Goal: Task Accomplishment & Management: Complete application form

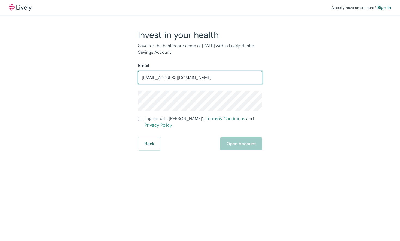
type input "[EMAIL_ADDRESS][DOMAIN_NAME]"
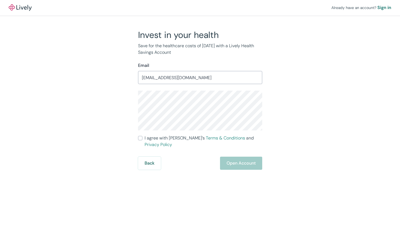
click at [140, 139] on input "I agree with Lively’s Terms & Conditions and Privacy Policy" at bounding box center [140, 138] width 4 height 4
checkbox input "true"
click at [255, 157] on button "Open Account" at bounding box center [241, 162] width 42 height 13
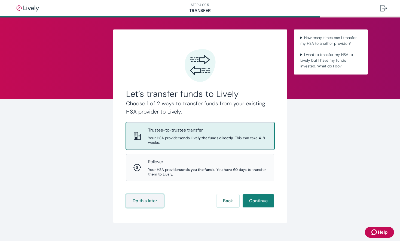
click at [143, 199] on button "Do this later" at bounding box center [145, 200] width 38 height 13
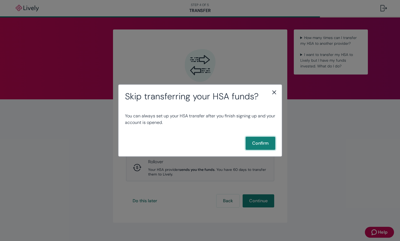
click at [263, 148] on button "Confirm" at bounding box center [261, 143] width 30 height 13
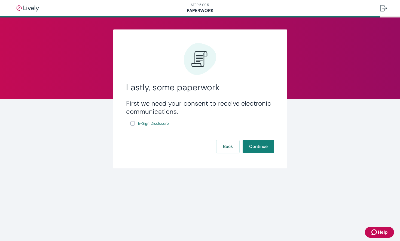
click at [132, 123] on input "E-Sign Disclosure" at bounding box center [133, 123] width 4 height 4
checkbox input "true"
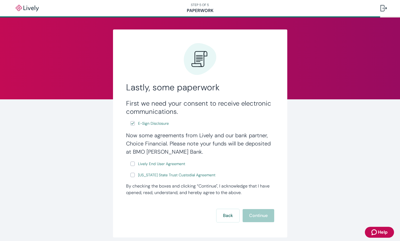
click at [132, 164] on input "Lively End User Agreement" at bounding box center [133, 163] width 4 height 4
checkbox input "true"
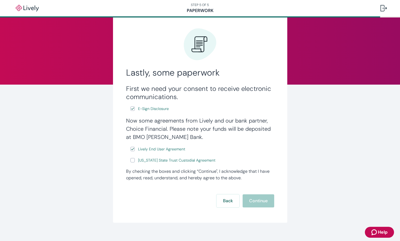
scroll to position [23, 0]
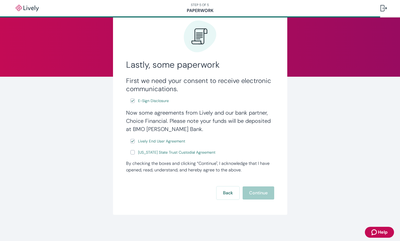
click at [131, 151] on input "[US_STATE] State Trust Custodial Agreement" at bounding box center [133, 152] width 4 height 4
checkbox input "true"
click at [246, 189] on button "Continue" at bounding box center [259, 192] width 32 height 13
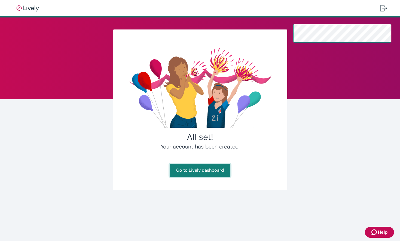
click at [198, 170] on link "Go to Lively dashboard" at bounding box center [200, 169] width 61 height 13
